Goal: Task Accomplishment & Management: Manage account settings

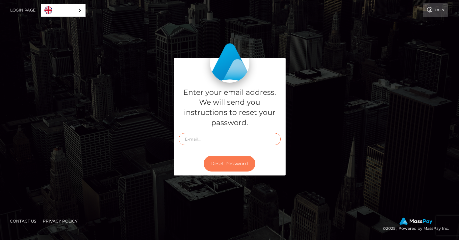
type input "[EMAIL_ADDRESS][DOMAIN_NAME]"
click at [228, 165] on button "Reset Password" at bounding box center [229, 163] width 52 height 16
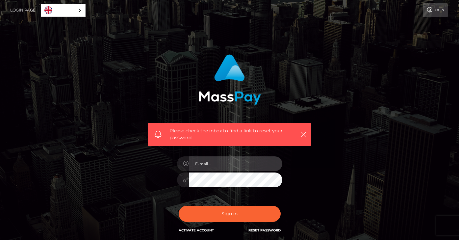
type input "[EMAIL_ADDRESS][DOMAIN_NAME]"
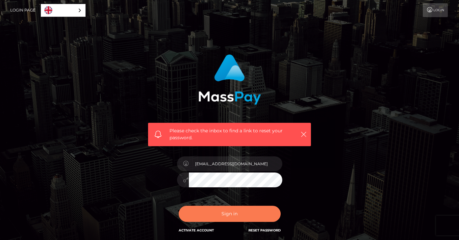
click at [231, 219] on button "Sign in" at bounding box center [229, 213] width 102 height 16
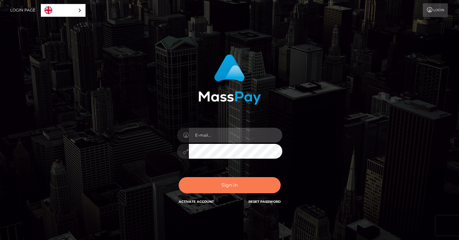
type input "[EMAIL_ADDRESS][DOMAIN_NAME]"
click at [231, 185] on button "Sign in" at bounding box center [229, 185] width 102 height 16
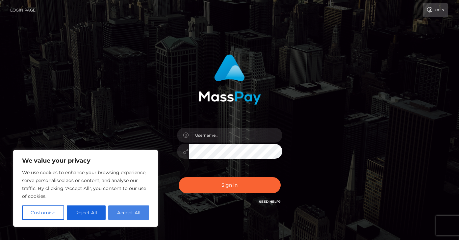
click at [127, 214] on button "Accept All" at bounding box center [128, 212] width 41 height 14
checkbox input "true"
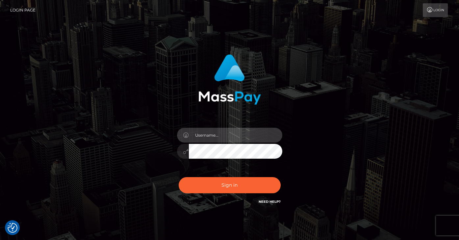
click at [206, 136] on input "text" at bounding box center [235, 135] width 93 height 15
type input "[EMAIL_ADDRESS][DOMAIN_NAME]"
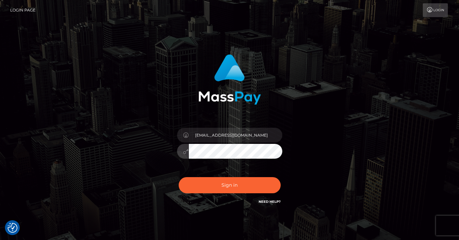
click at [185, 153] on icon at bounding box center [186, 151] width 6 height 5
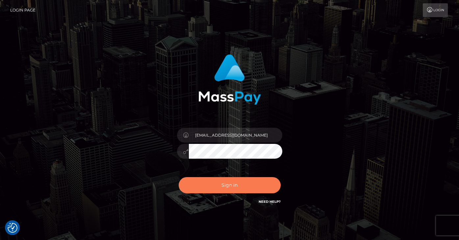
click at [223, 185] on button "Sign in" at bounding box center [229, 185] width 102 height 16
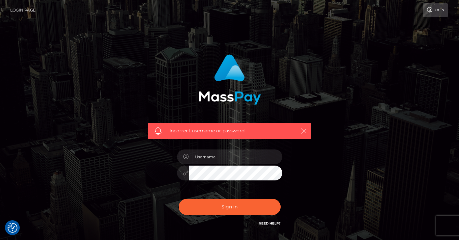
checkbox input "true"
click at [304, 129] on icon "button" at bounding box center [303, 131] width 7 height 7
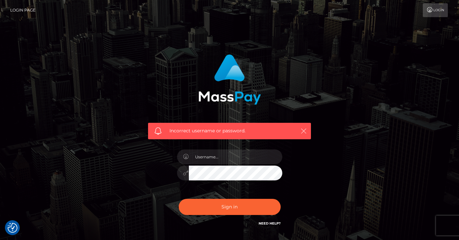
click at [302, 130] on icon "button" at bounding box center [303, 131] width 7 height 7
click at [254, 158] on input "text" at bounding box center [235, 156] width 93 height 15
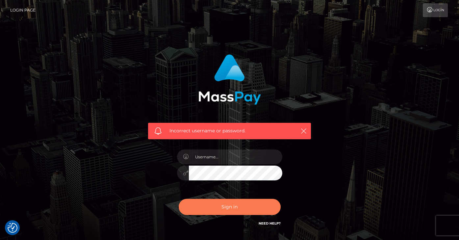
click at [210, 211] on button "Sign in" at bounding box center [229, 207] width 102 height 16
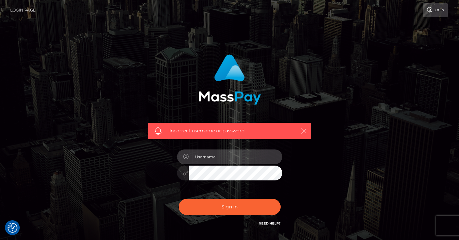
click at [232, 162] on input "text" at bounding box center [235, 156] width 93 height 15
type input "[EMAIL_ADDRESS][DOMAIN_NAME]"
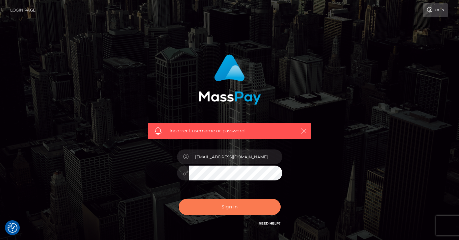
click at [230, 211] on button "Sign in" at bounding box center [229, 207] width 102 height 16
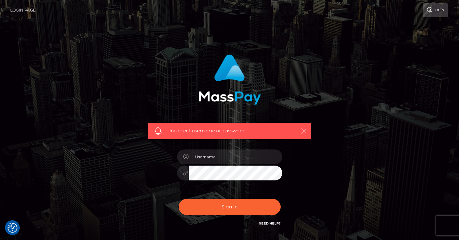
click at [300, 132] on icon "button" at bounding box center [303, 131] width 7 height 7
click at [302, 131] on icon "button" at bounding box center [303, 131] width 7 height 7
click at [303, 131] on icon "button" at bounding box center [303, 131] width 7 height 7
click at [262, 222] on link "Need Help?" at bounding box center [269, 223] width 22 height 4
